Goal: Information Seeking & Learning: Learn about a topic

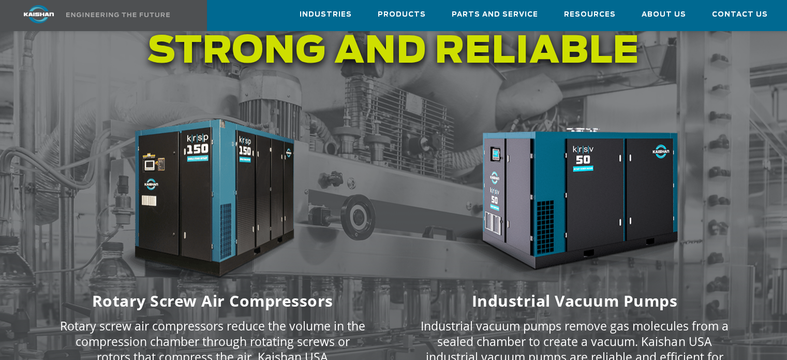
scroll to position [1397, 0]
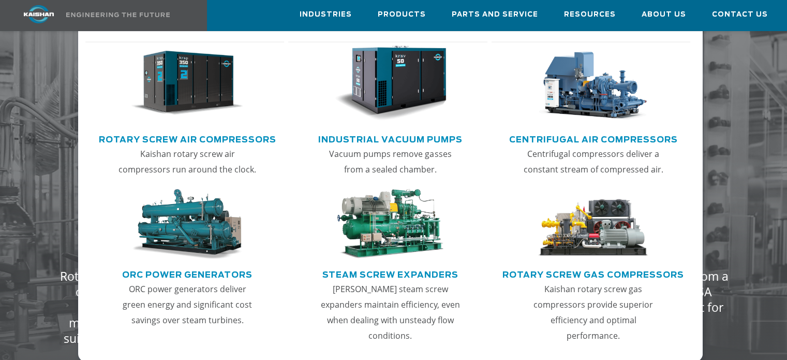
click at [176, 137] on link "Rotary Screw Air Compressors" at bounding box center [187, 138] width 177 height 16
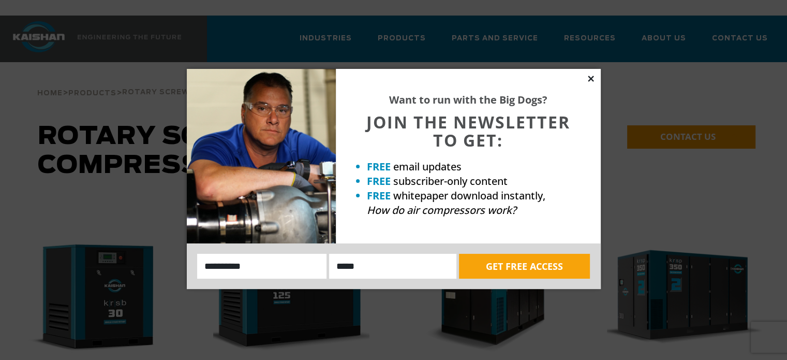
click at [594, 80] on icon at bounding box center [590, 78] width 9 height 9
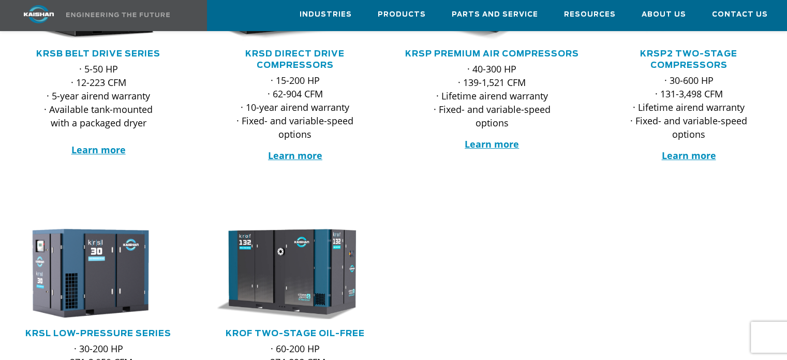
scroll to position [259, 0]
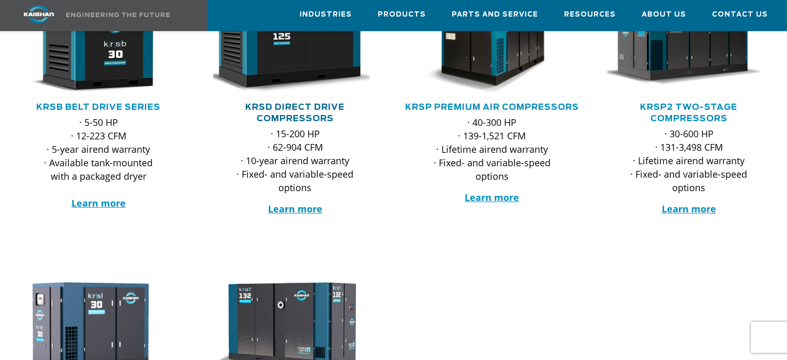
click at [297, 103] on link "KRSD Direct Drive Compressors" at bounding box center [294, 113] width 99 height 20
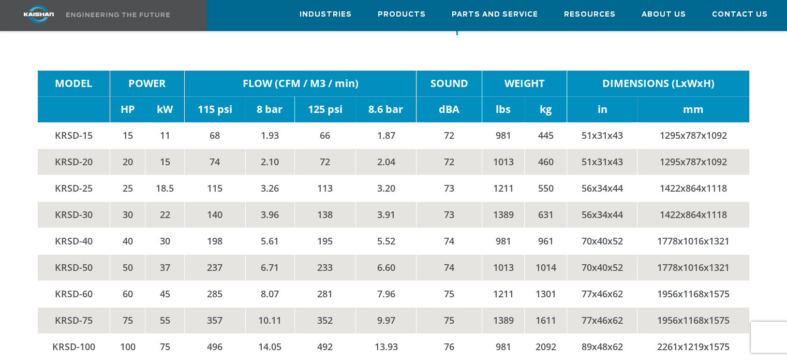
scroll to position [1656, 0]
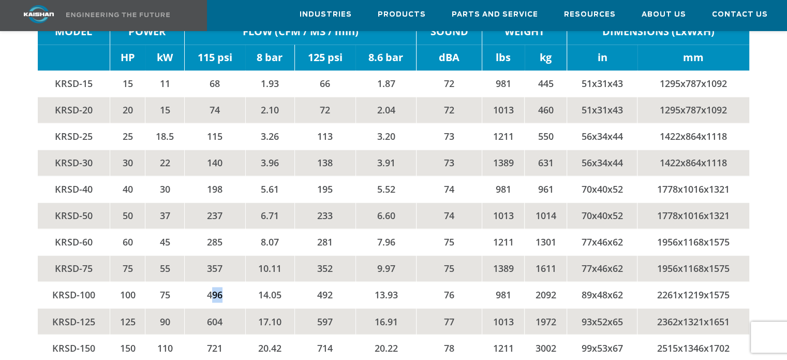
drag, startPoint x: 209, startPoint y: 274, endPoint x: 221, endPoint y: 271, distance: 12.7
click at [221, 281] on td "496" at bounding box center [214, 294] width 61 height 26
